Goal: Task Accomplishment & Management: Complete application form

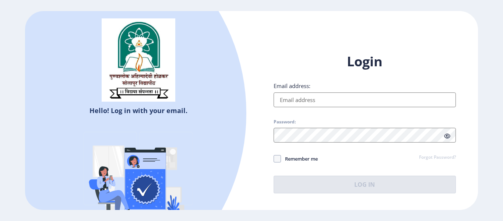
click at [279, 67] on h1 "Login" at bounding box center [365, 62] width 182 height 18
click at [314, 35] on div "Hello! Log in with your email. Don't have an account? Register Login Email addr…" at bounding box center [251, 110] width 453 height 199
click at [176, 126] on img at bounding box center [138, 182] width 129 height 129
select select
